Goal: Information Seeking & Learning: Learn about a topic

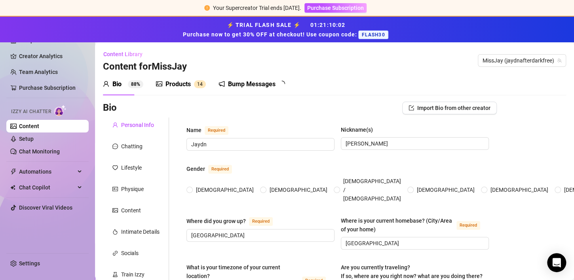
type input "Jaydn"
type input "[PERSON_NAME]"
type input "[GEOGRAPHIC_DATA]"
type input "[DEMOGRAPHIC_DATA]"
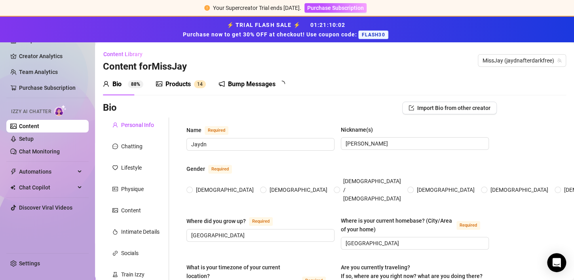
type input "Complicated"
type input "I have 14 siblings. 7 sisters and 7 brothers"
type input "No children"
type input "I have one dog named [PERSON_NAME]"
type input "Content Creator and Only Fans"
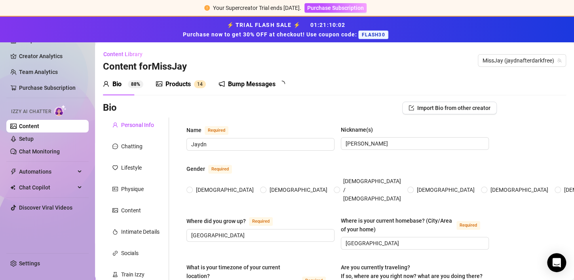
type input "Hospitality, Sex Work, Customer Service."
type input "graduated high school, no college."
type input "I am spiritual"
type textarea "To be financially free and travel the world. I also want to help people, I have…"
type textarea "I want time got my finger stuck on a bike, and I thought I was dying, I was in …"
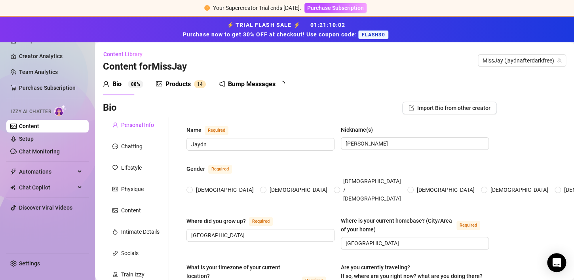
type textarea "I am very intuitive, I am a empath and pick up on a lot of energy. It is easy f…"
radio input "true"
type input "[DATE]"
click at [349, 6] on span "Purchase Subscription" at bounding box center [335, 8] width 57 height 6
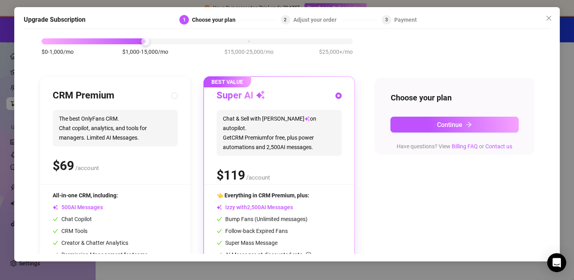
scroll to position [40, 0]
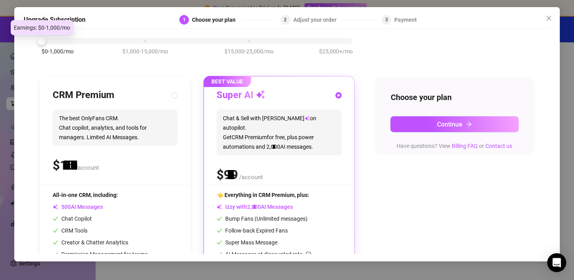
drag, startPoint x: 147, startPoint y: 44, endPoint x: 20, endPoint y: 52, distance: 126.9
click at [20, 52] on div "Upgrade Subscription 1 Choose your plan 2 Adjust your order 3 Payment Slide to …" at bounding box center [286, 134] width 545 height 254
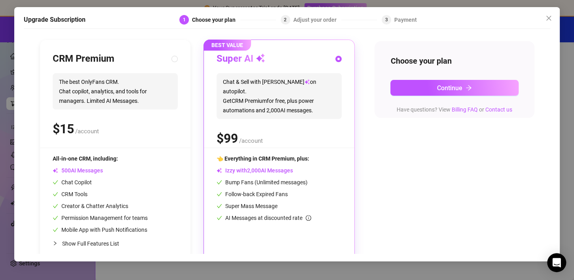
scroll to position [88, 0]
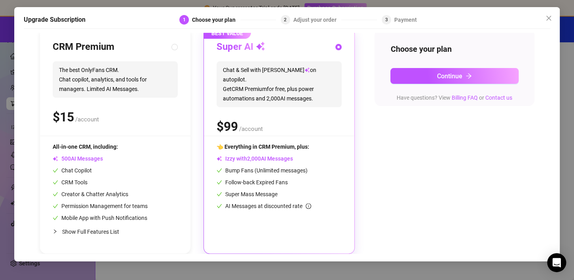
click at [57, 231] on div at bounding box center [57, 231] width 9 height 9
radio input "true"
radio input "false"
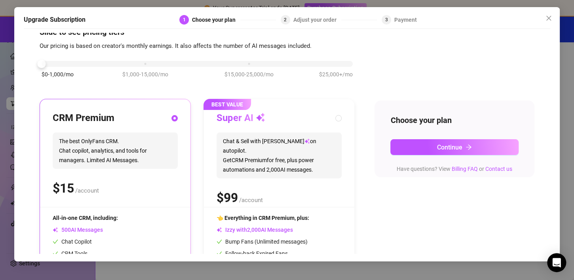
scroll to position [0, 0]
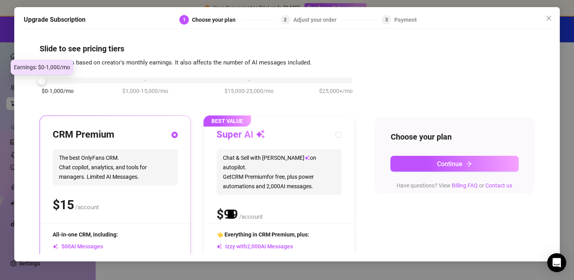
drag, startPoint x: 42, startPoint y: 80, endPoint x: 23, endPoint y: 94, distance: 23.7
click at [23, 94] on div "Upgrade Subscription 1 Choose your plan 2 Adjust your order 3 Payment Slide to …" at bounding box center [286, 134] width 545 height 254
click at [552, 16] on span "Close" at bounding box center [548, 18] width 13 height 6
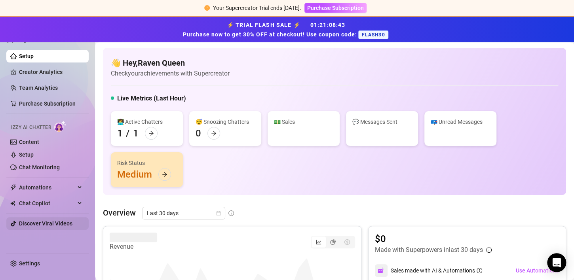
click at [52, 225] on link "Discover Viral Videos" at bounding box center [45, 223] width 53 height 6
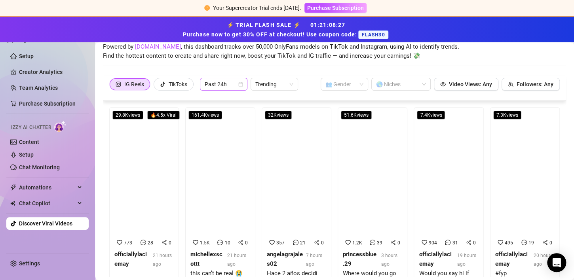
scroll to position [59, 0]
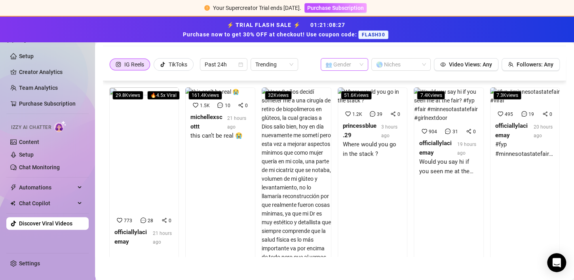
click at [338, 63] on input "search" at bounding box center [340, 65] width 31 height 12
click at [338, 76] on div "👩 [DEMOGRAPHIC_DATA]" at bounding box center [338, 80] width 35 height 9
click at [475, 61] on span "Video Views: Any" at bounding box center [470, 64] width 43 height 6
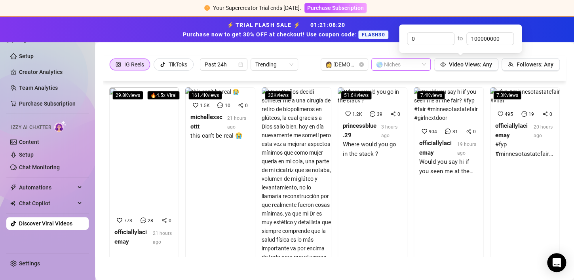
click at [416, 62] on div "🌎 Niches" at bounding box center [400, 64] width 59 height 13
click at [404, 65] on div at bounding box center [397, 64] width 48 height 11
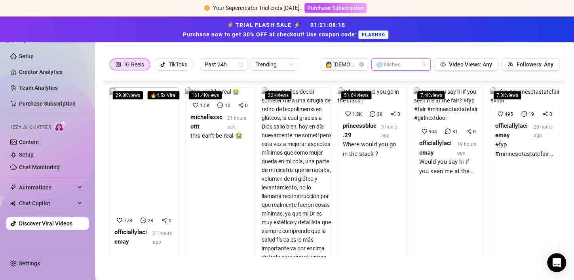
click at [408, 61] on div at bounding box center [397, 64] width 48 height 11
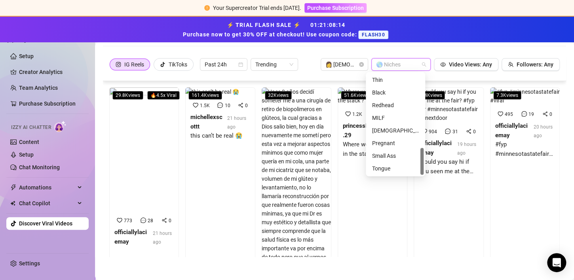
scroll to position [81, 0]
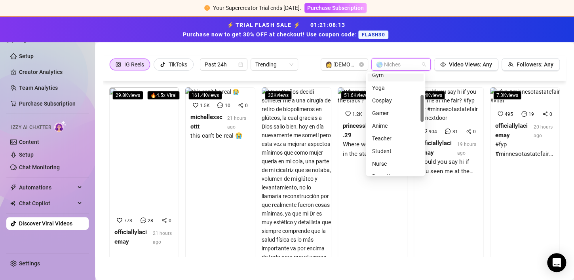
click at [422, 52] on div "Discover Viral Videos Powered by [DOMAIN_NAME] , this dashboard tracks over 50,…" at bounding box center [334, 22] width 463 height 67
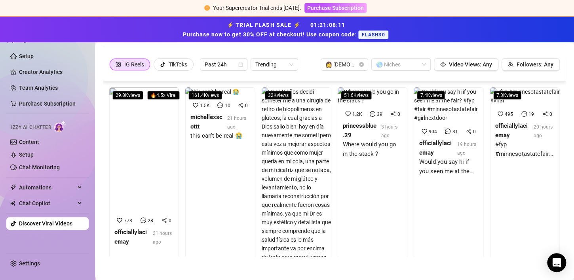
drag, startPoint x: 559, startPoint y: 100, endPoint x: 558, endPoint y: 110, distance: 10.7
click at [558, 110] on div "29.8K views 🔥 4.5 x Viral 773 28 0 officiallylaciemay 21 hours ago 161.4K views…" at bounding box center [334, 169] width 463 height 176
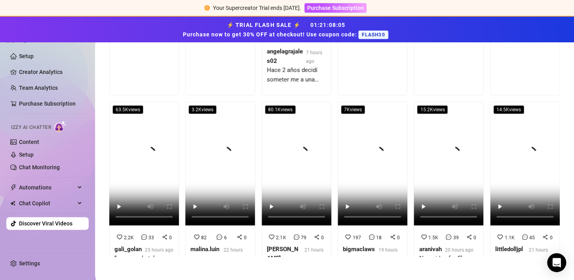
scroll to position [317, 0]
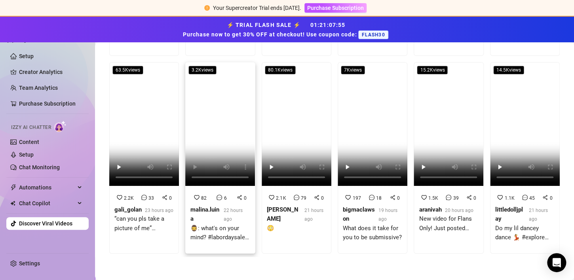
click at [207, 224] on div "malina.luina" at bounding box center [205, 214] width 30 height 19
click at [126, 215] on div "gali_golan" at bounding box center [127, 209] width 27 height 9
click at [429, 239] on div "New video for Flans Only! Just posted [DATE]! Join on my bio!" at bounding box center [448, 226] width 59 height 25
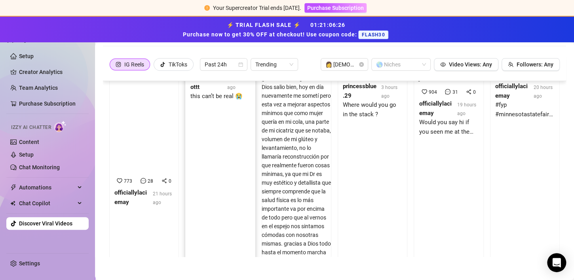
scroll to position [0, 0]
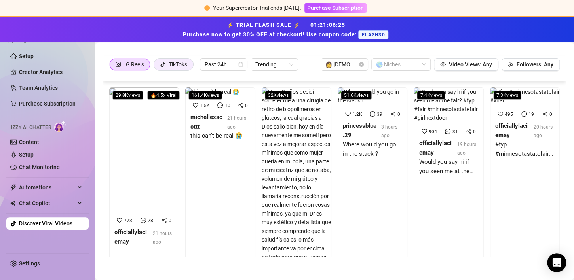
click at [178, 65] on div "TikToks" at bounding box center [178, 65] width 19 height 12
click at [156, 66] on input "TikToks" at bounding box center [156, 66] width 0 height 0
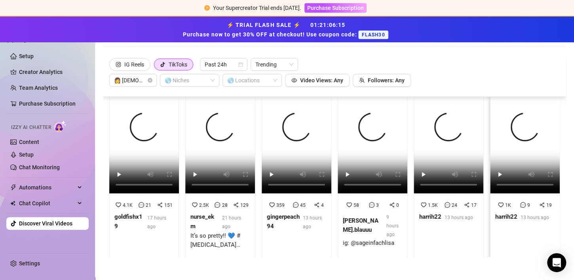
scroll to position [40, 0]
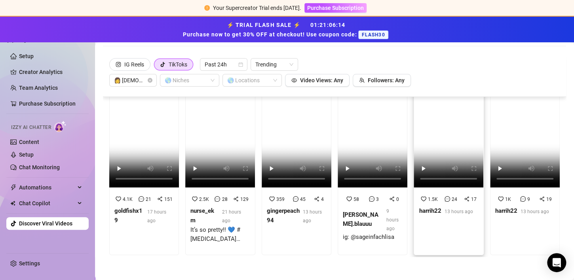
click at [447, 209] on span "13 hours ago" at bounding box center [458, 212] width 28 height 6
click at [136, 219] on div "goldfishx19" at bounding box center [129, 216] width 30 height 19
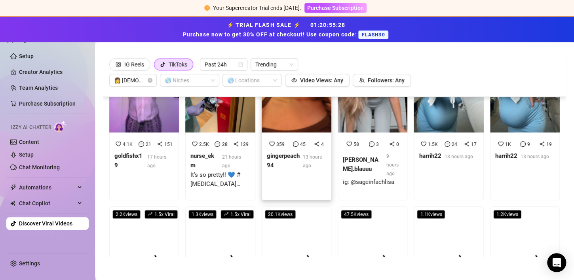
scroll to position [0, 0]
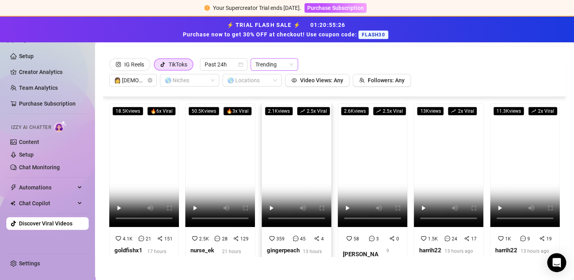
click at [286, 64] on span "Trending" at bounding box center [274, 65] width 38 height 12
drag, startPoint x: 271, startPoint y: 78, endPoint x: 334, endPoint y: 63, distance: 65.4
click at [334, 63] on body "Your Supercreator Trial ends [DATE]. Purchase Subscription ⚡ TRIAL FLASH SALE ⚡…" at bounding box center [287, 140] width 574 height 280
click at [285, 91] on div "Most Views" at bounding box center [275, 92] width 35 height 9
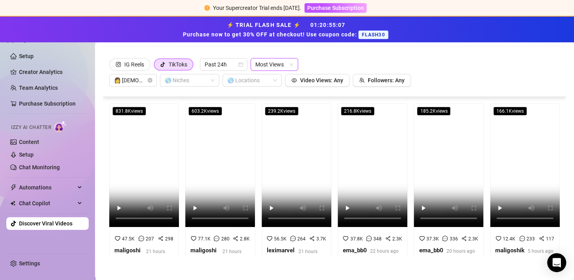
click at [291, 66] on span "Most Views" at bounding box center [274, 65] width 38 height 12
click at [269, 77] on div "Trending" at bounding box center [275, 80] width 35 height 9
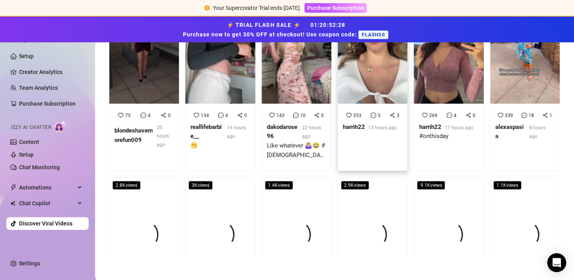
scroll to position [1909, 0]
